Goal: Obtain resource: Obtain resource

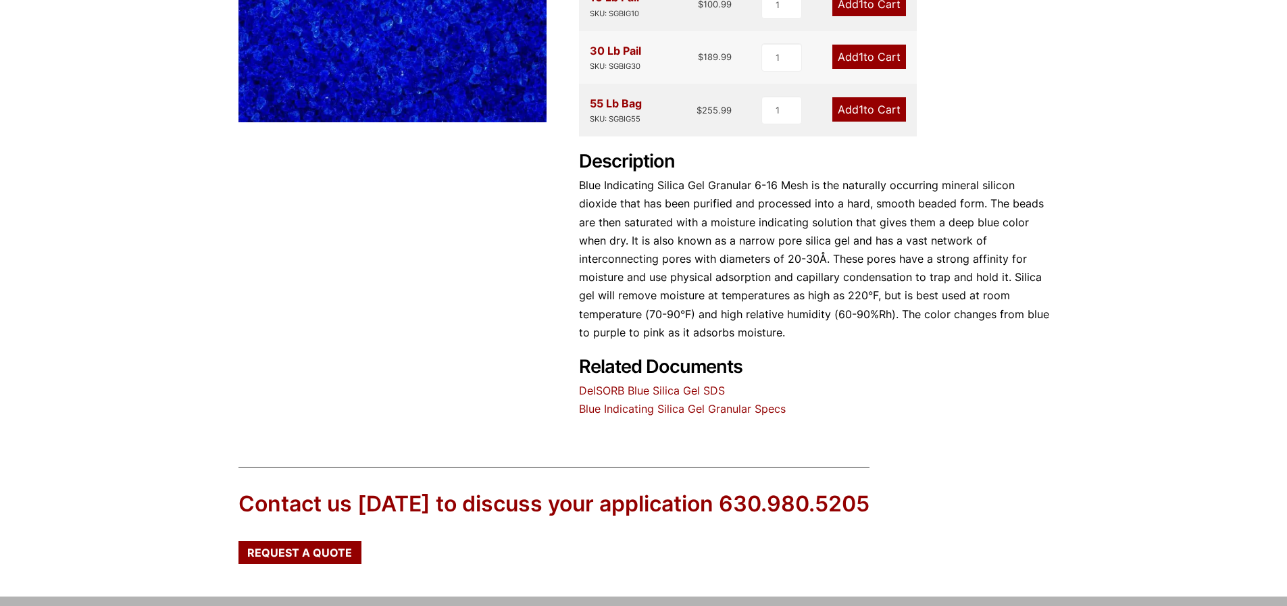
scroll to position [449, 0]
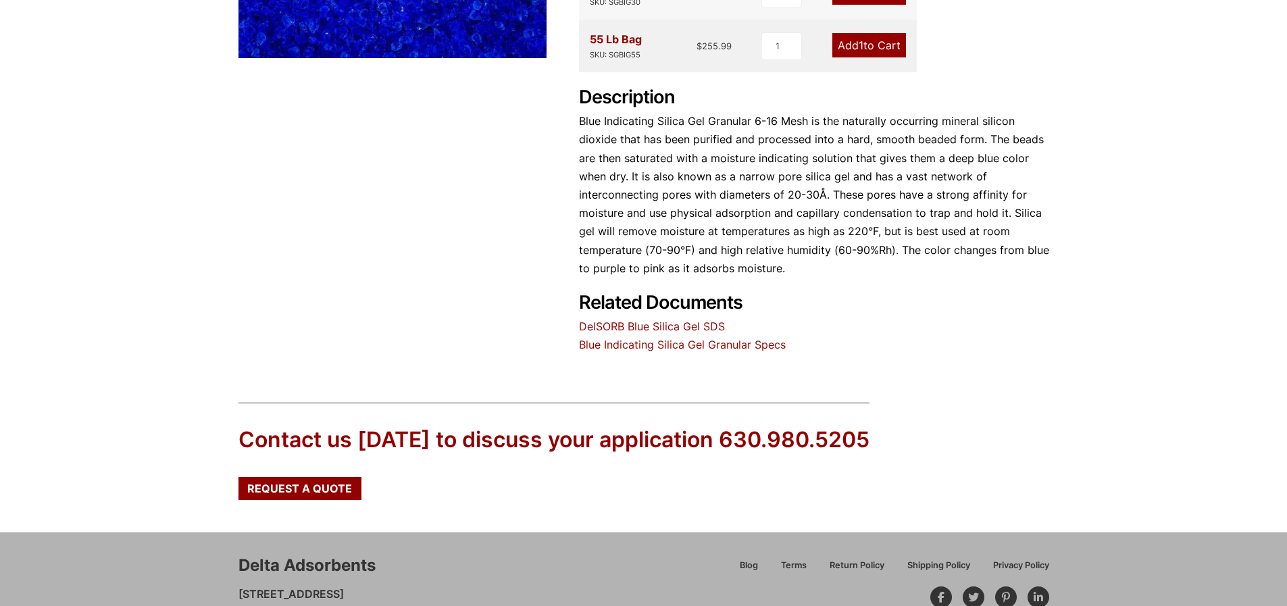
click at [656, 321] on link "DelSORB Blue Silica Gel SDS" at bounding box center [652, 327] width 146 height 14
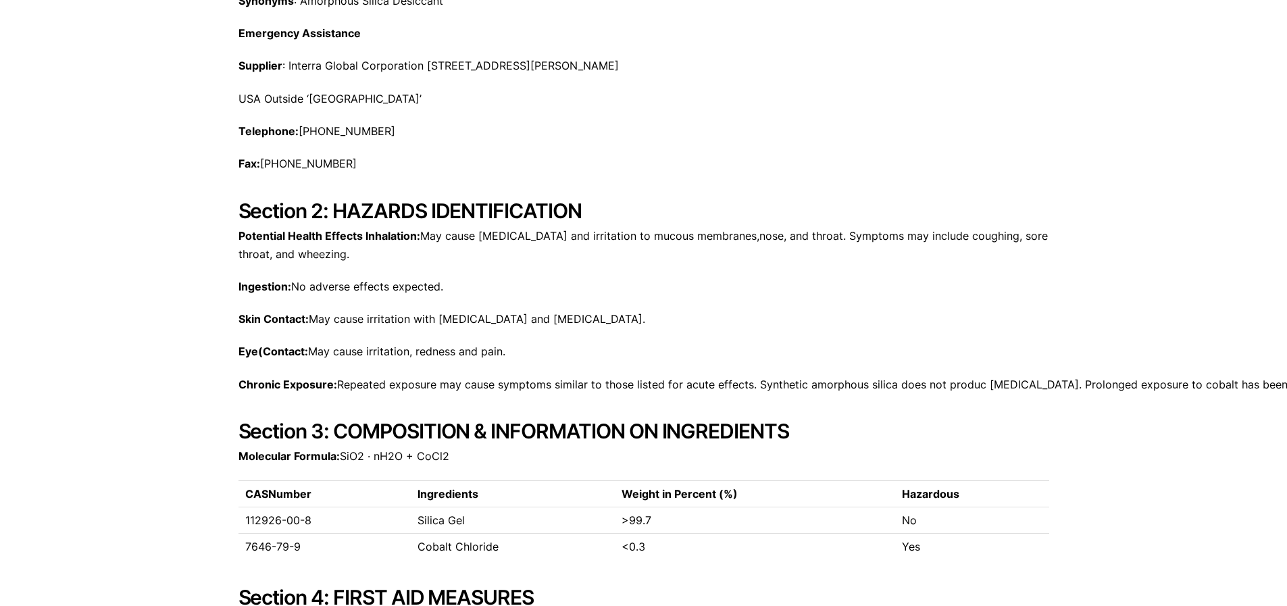
scroll to position [405, 0]
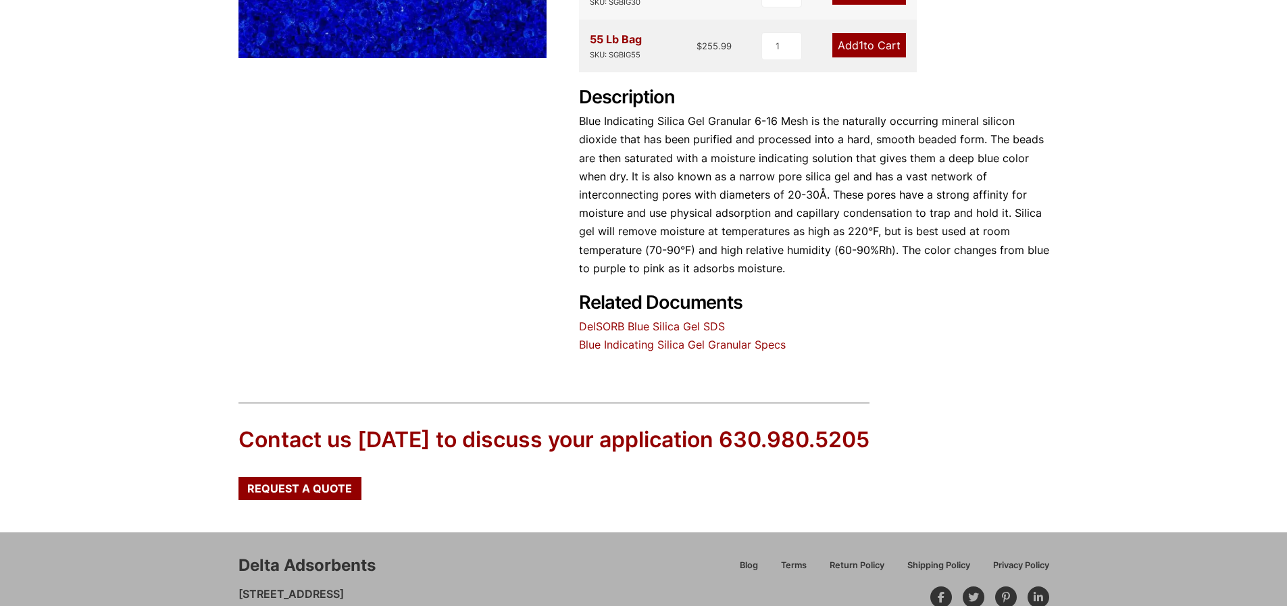
scroll to position [449, 0]
click at [628, 346] on link "Blue Indicating Silica Gel Granular Specs" at bounding box center [682, 345] width 207 height 14
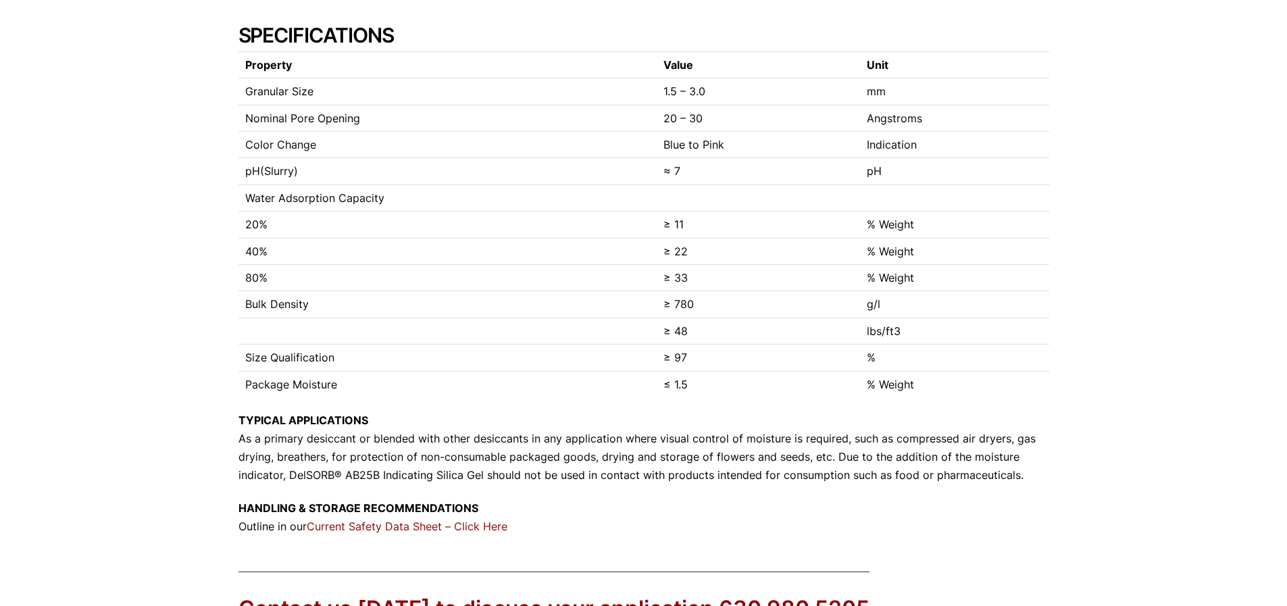
scroll to position [541, 0]
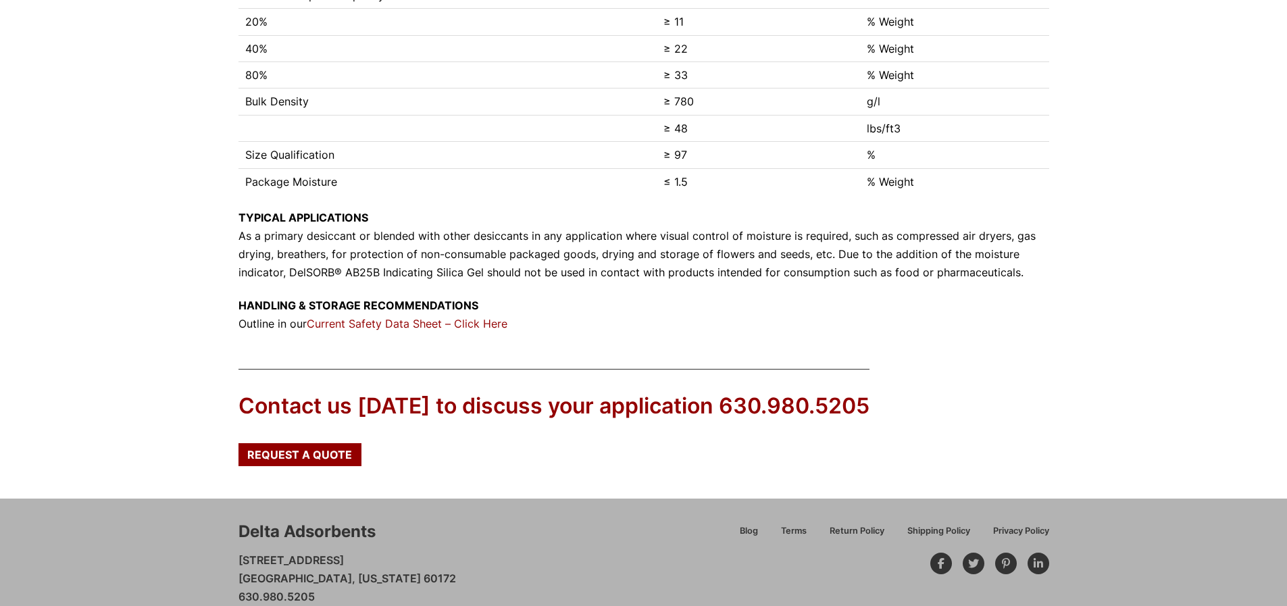
click at [427, 326] on link "Current Safety Data Sheet – Click Here" at bounding box center [407, 324] width 201 height 14
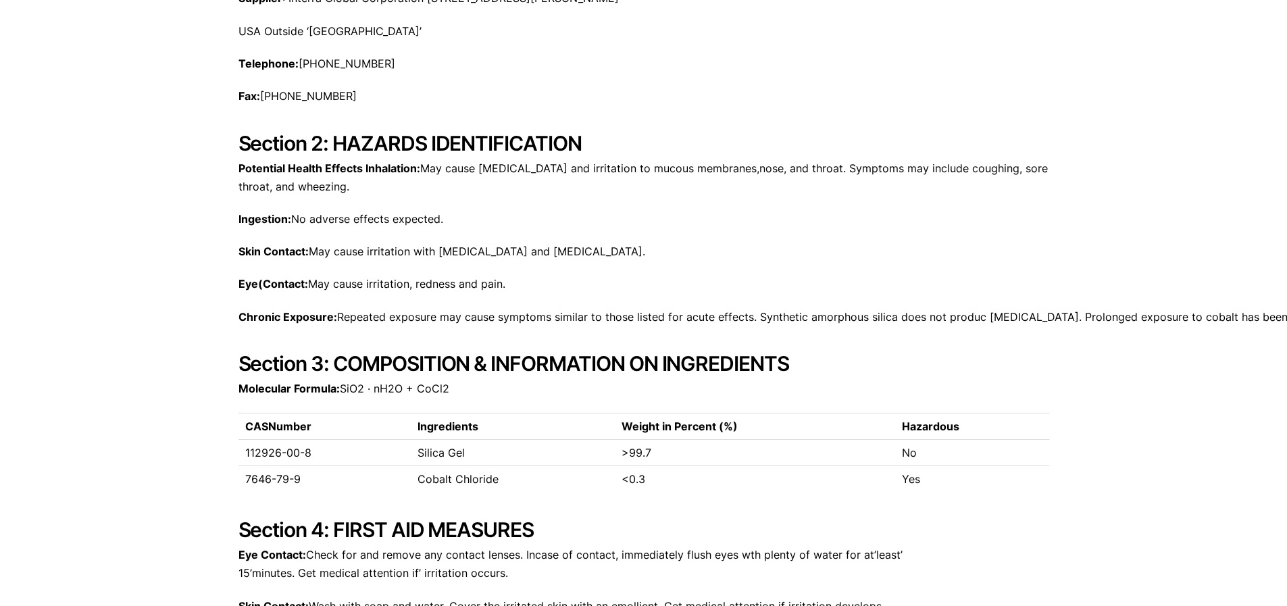
scroll to position [541, 0]
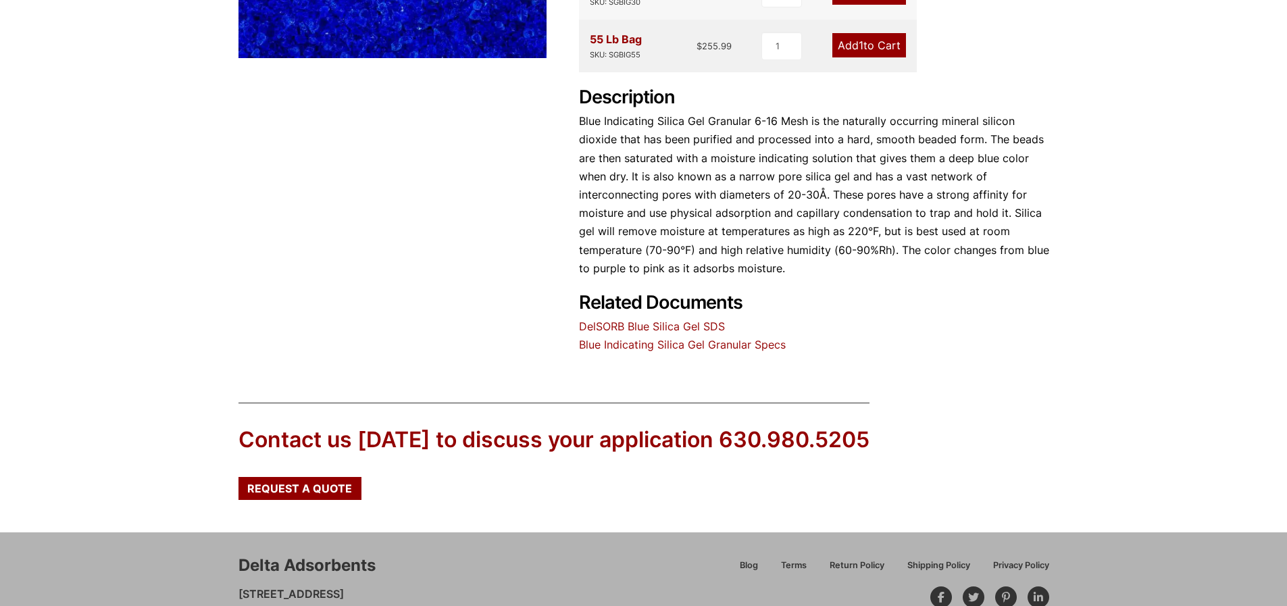
scroll to position [449, 0]
